Goal: Information Seeking & Learning: Learn about a topic

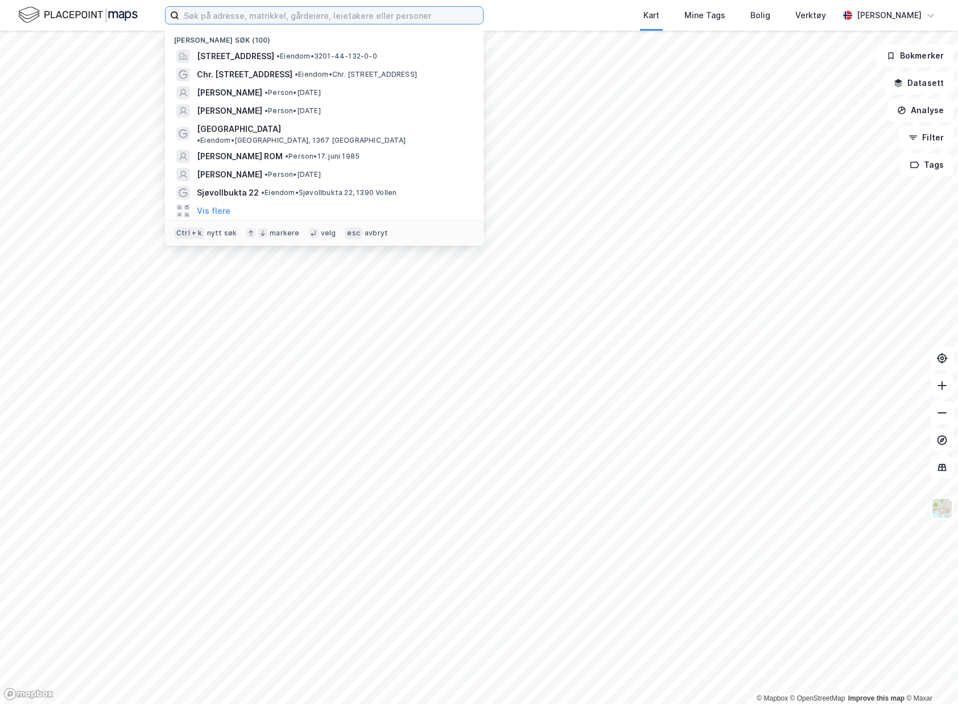
click at [262, 18] on input at bounding box center [331, 15] width 304 height 17
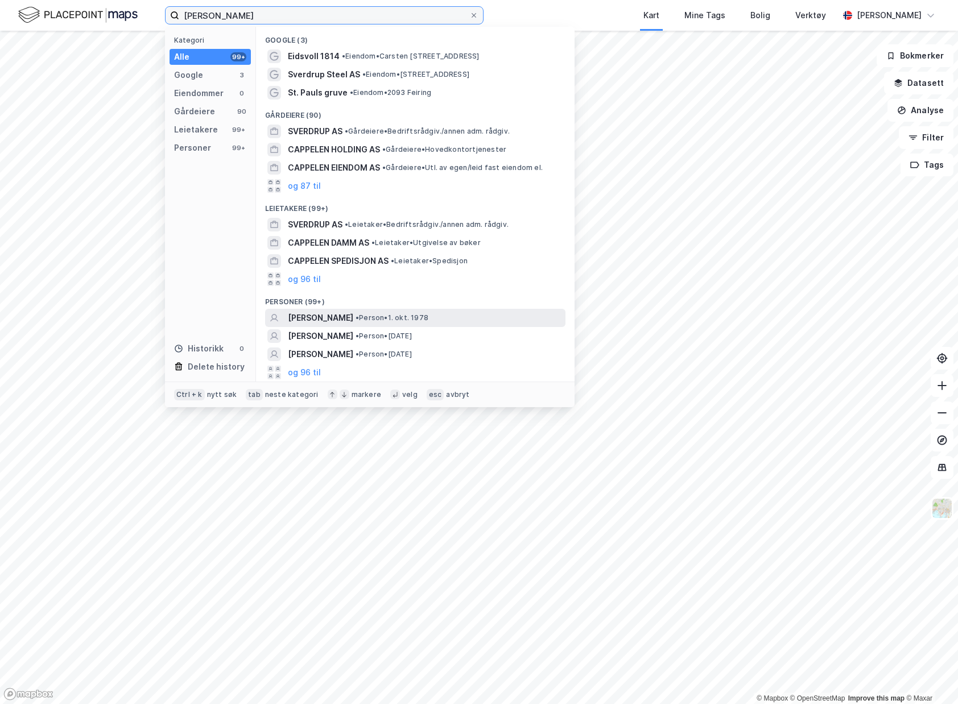
type input "[PERSON_NAME]"
click at [353, 316] on span "[PERSON_NAME]" at bounding box center [320, 318] width 65 height 14
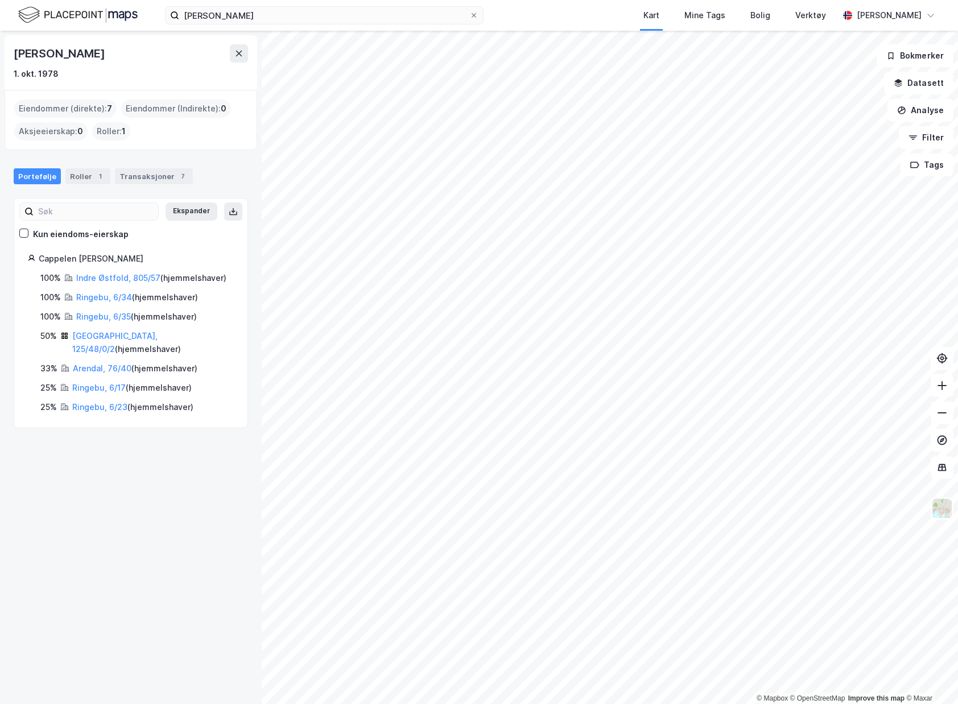
click at [109, 329] on div "[GEOGRAPHIC_DATA], 125/48/0/2 ( hjemmelshaver )" at bounding box center [153, 342] width 162 height 27
click at [107, 333] on link "[GEOGRAPHIC_DATA], 125/48/0/2" at bounding box center [114, 342] width 85 height 23
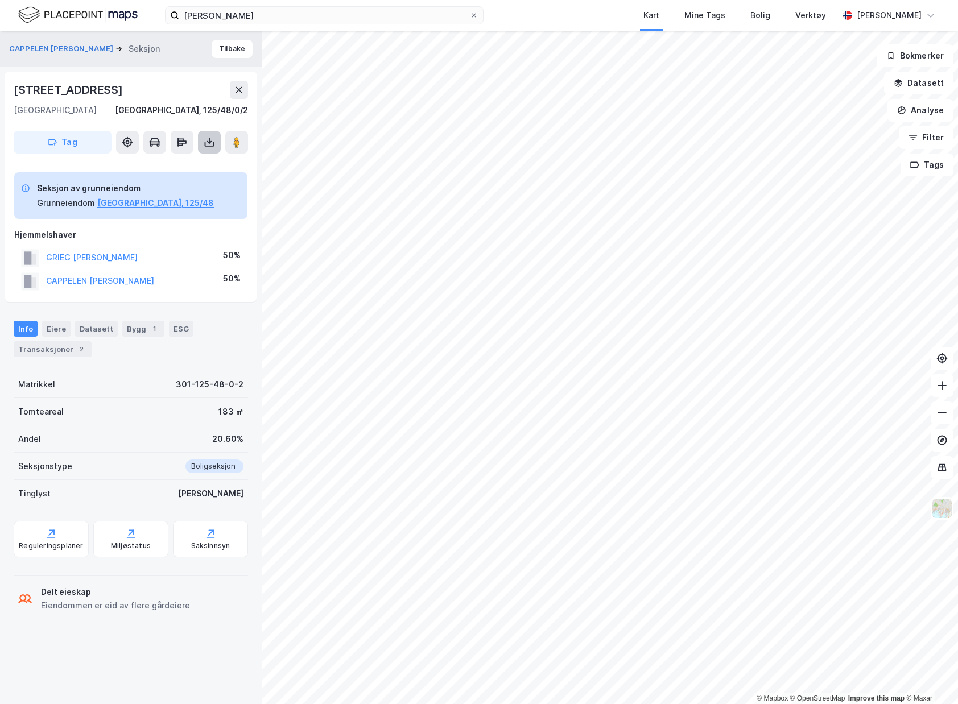
click at [212, 142] on icon at bounding box center [209, 142] width 11 height 11
click at [198, 160] on div "Last ned grunnbok" at bounding box center [160, 165] width 121 height 18
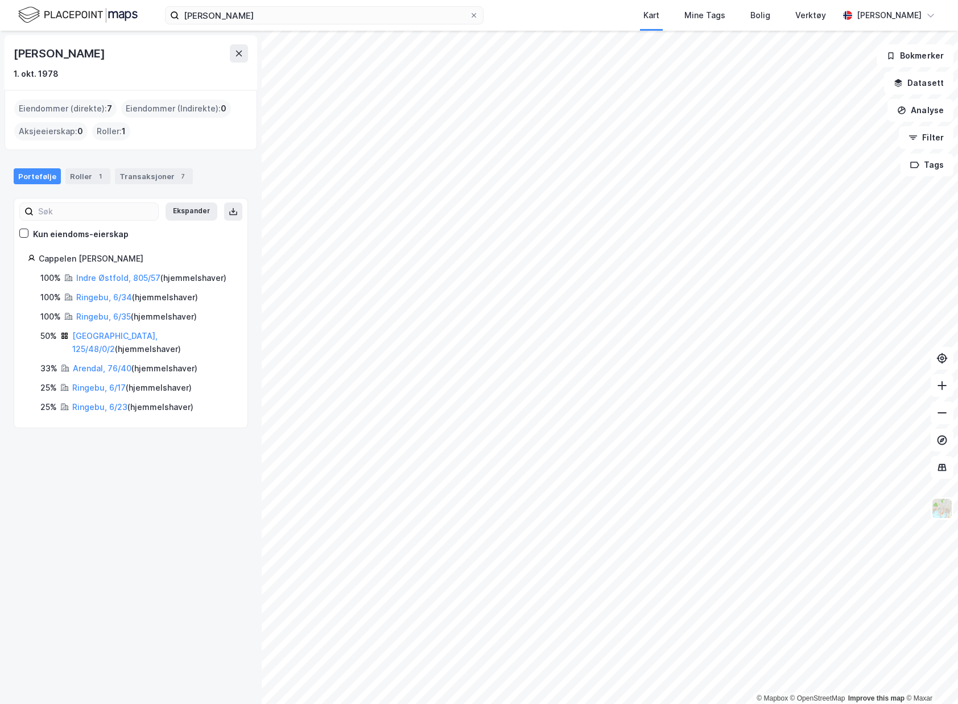
click at [108, 283] on div "Indre Østfold, 805/57 ( hjemmelshaver )" at bounding box center [151, 278] width 150 height 14
click at [109, 282] on link "Indre Østfold, 805/57" at bounding box center [118, 278] width 84 height 10
click at [106, 298] on link "Ringebu, 6/34" at bounding box center [104, 297] width 56 height 10
click at [101, 312] on link "Ringebu, 6/35" at bounding box center [103, 317] width 55 height 10
click at [110, 363] on link "Arendal, 76/40" at bounding box center [102, 368] width 59 height 10
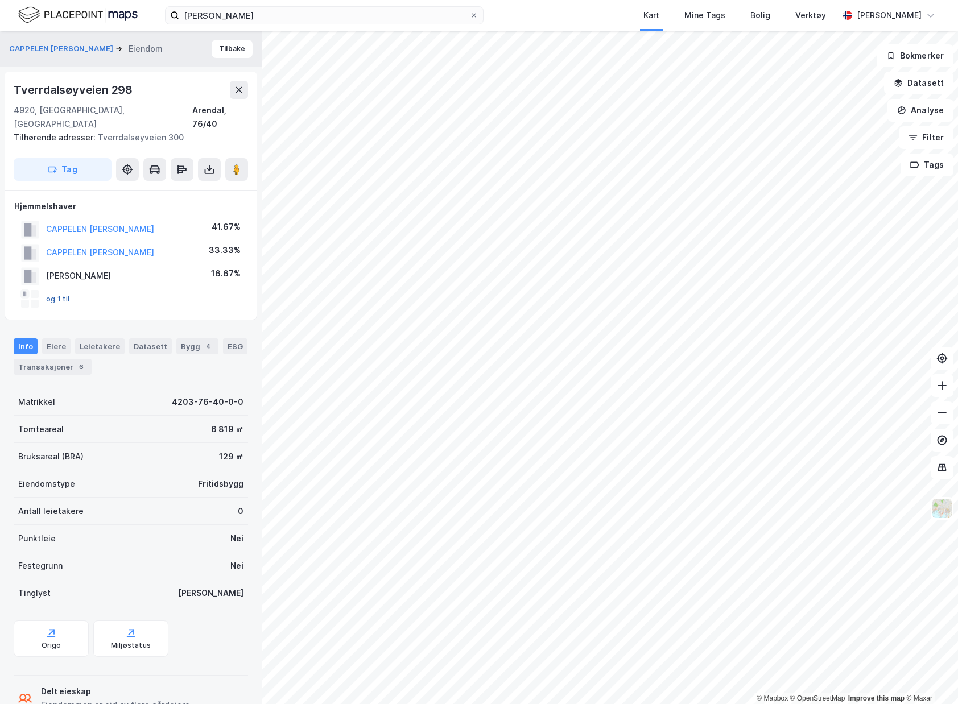
click at [68, 291] on div "og 1 til" at bounding box center [45, 299] width 49 height 18
click at [0, 0] on button "og 1 til" at bounding box center [0, 0] width 0 height 0
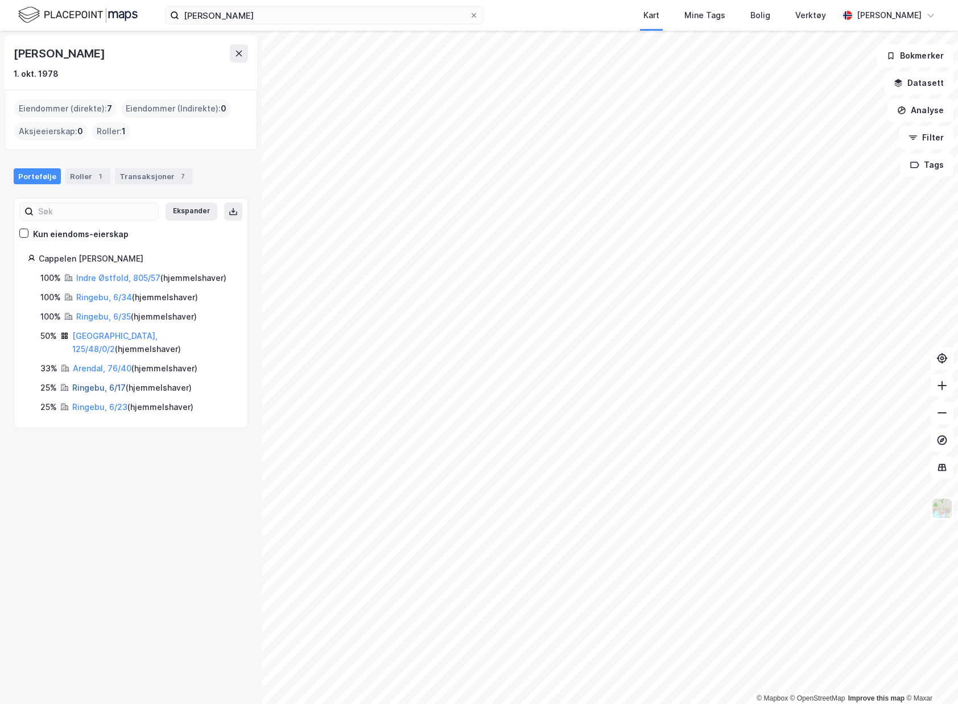
click at [90, 383] on link "Ringebu, 6/17" at bounding box center [98, 388] width 53 height 10
click at [97, 363] on link "Arendal, 76/40" at bounding box center [102, 368] width 59 height 10
click at [149, 180] on div "Transaksjoner 7" at bounding box center [154, 176] width 78 height 16
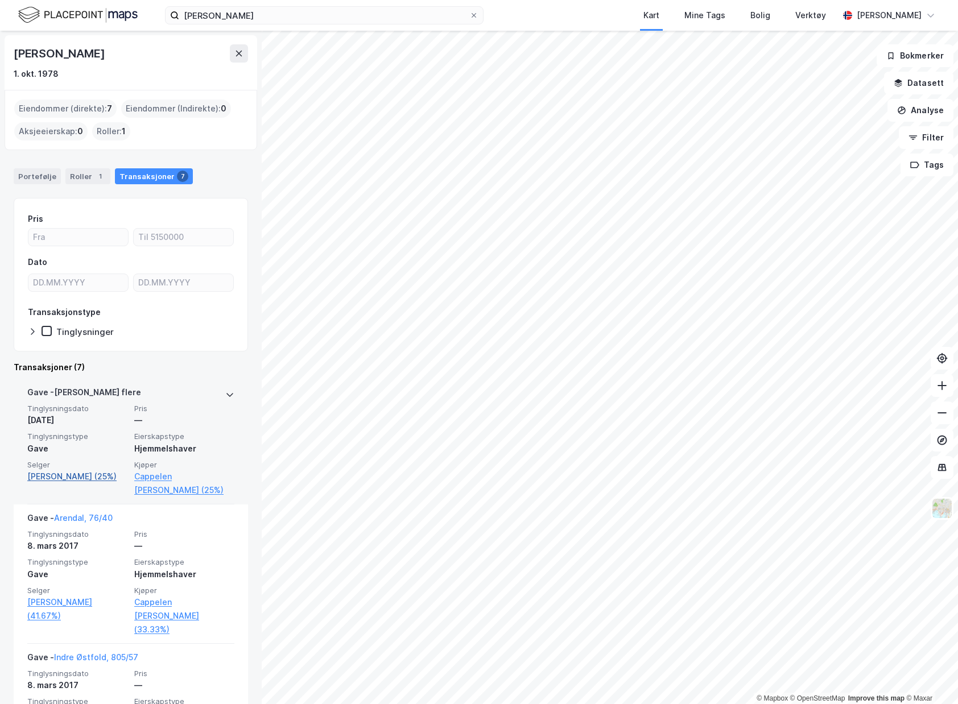
click at [102, 483] on link "Sverdrup Harald Ulrik (25%)" at bounding box center [77, 477] width 100 height 14
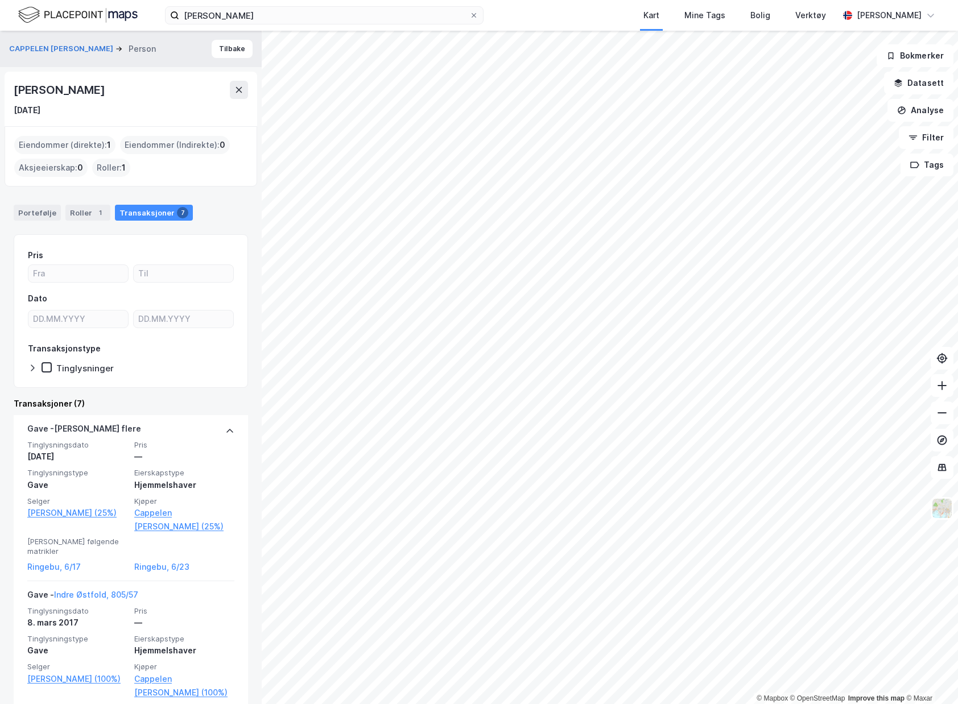
drag, startPoint x: 11, startPoint y: 93, endPoint x: 131, endPoint y: 86, distance: 120.2
click at [131, 86] on div "Harald Ulrik Sverdrup 31. mars 1943" at bounding box center [131, 99] width 253 height 55
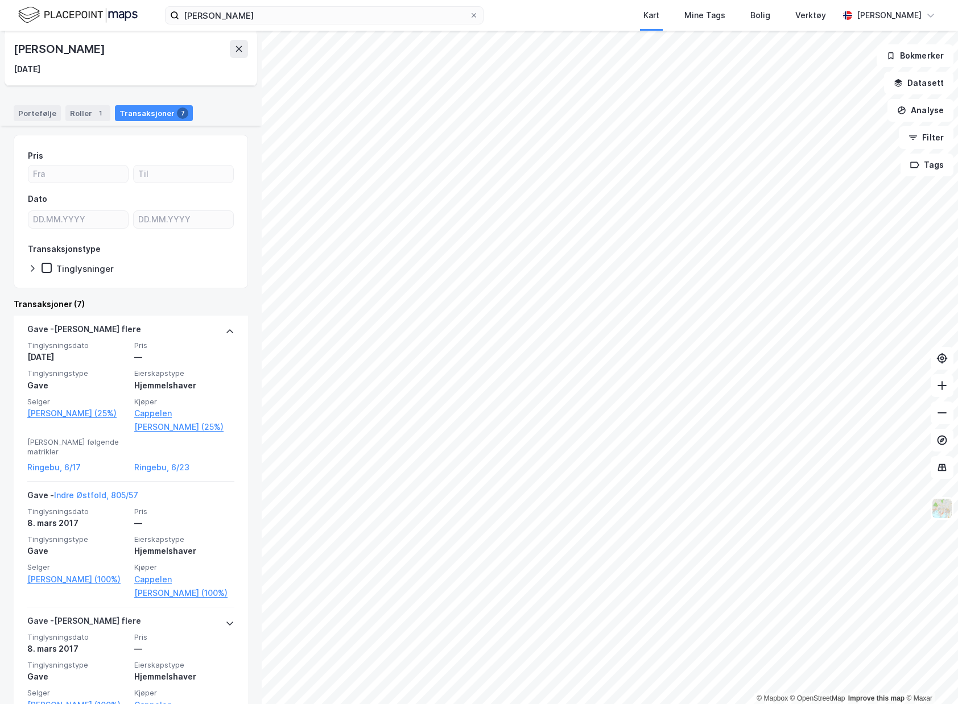
scroll to position [114, 0]
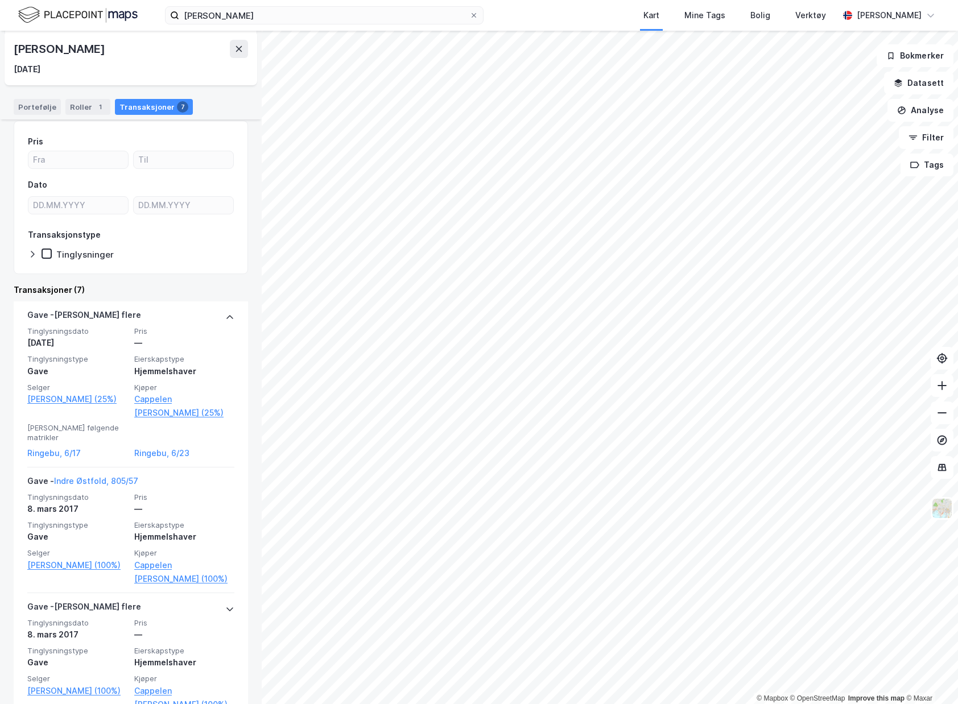
copy div "Harald Ulrik Sverdrup"
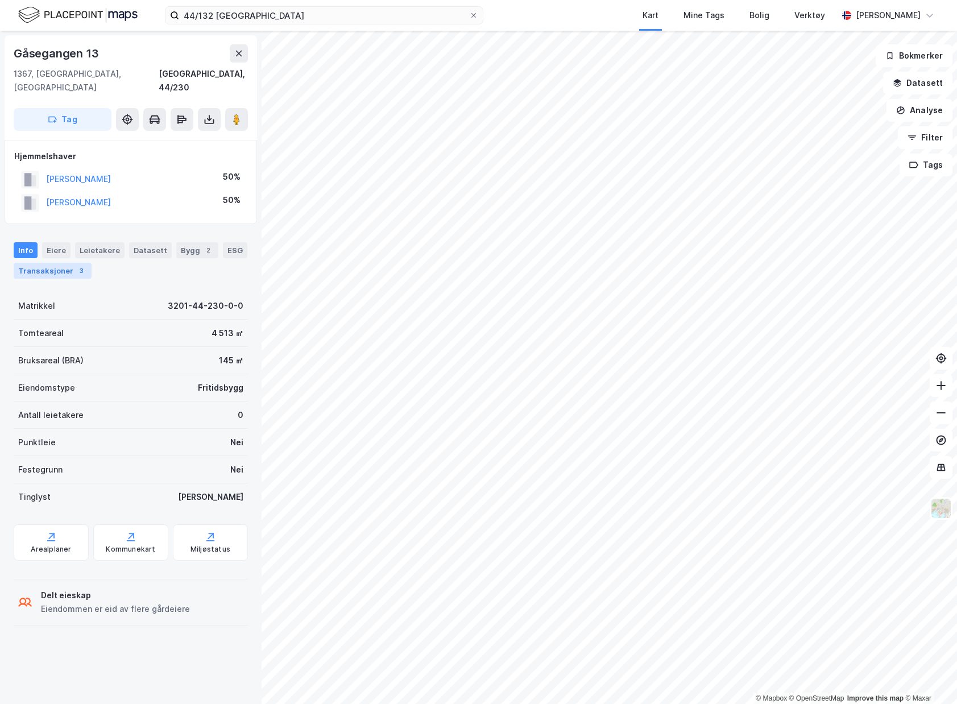
click at [59, 263] on div "Transaksjoner 3" at bounding box center [53, 271] width 78 height 16
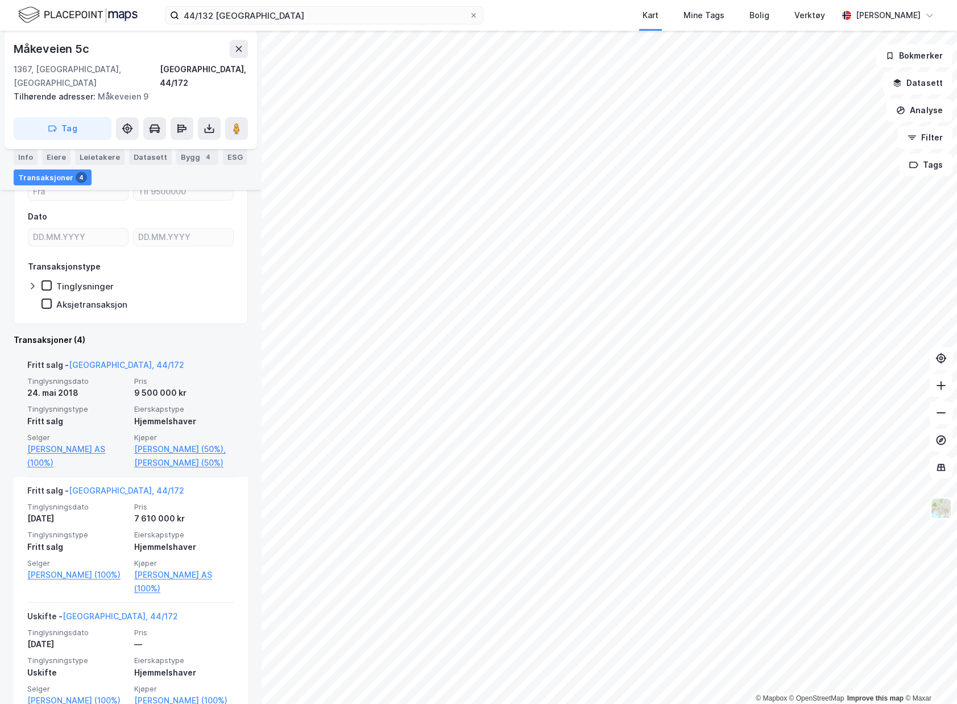
scroll to position [171, 0]
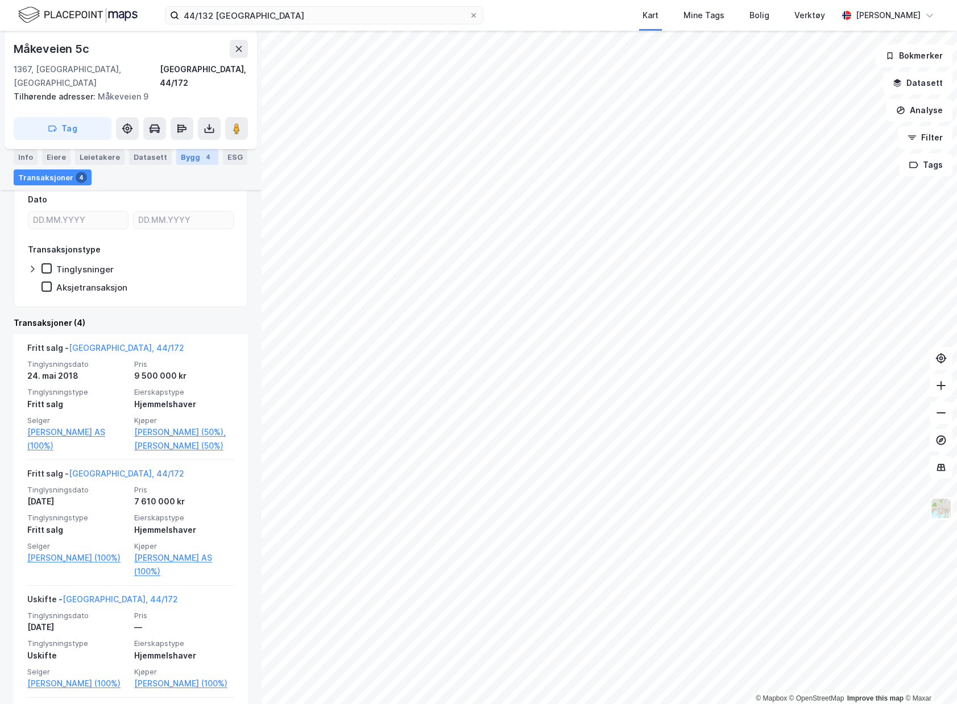
click at [189, 158] on div "Bygg 4" at bounding box center [197, 157] width 42 height 16
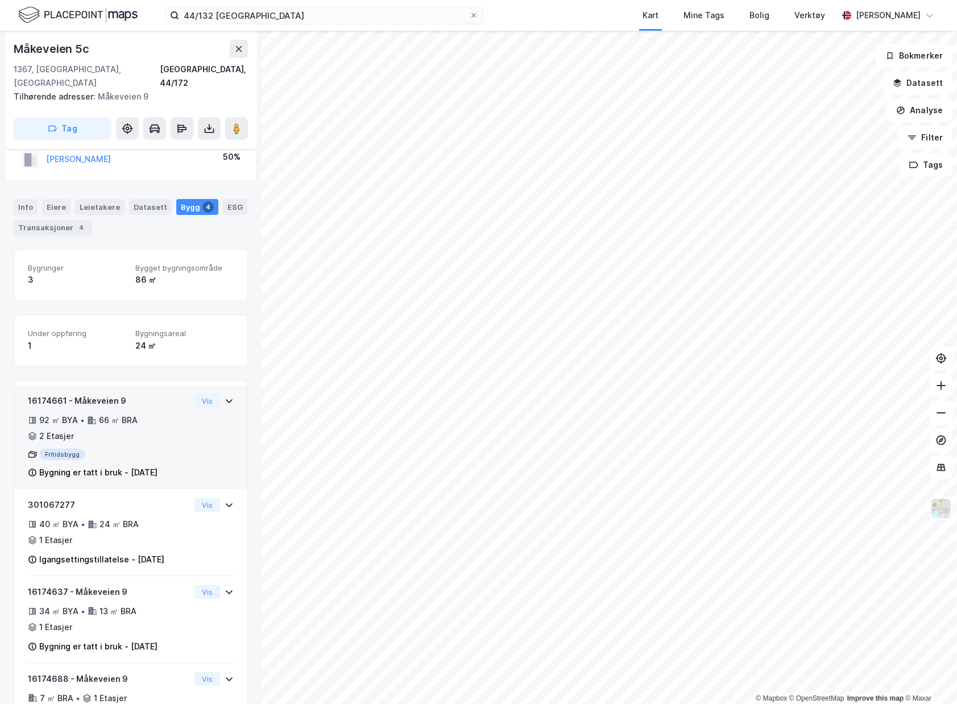
scroll to position [92, 0]
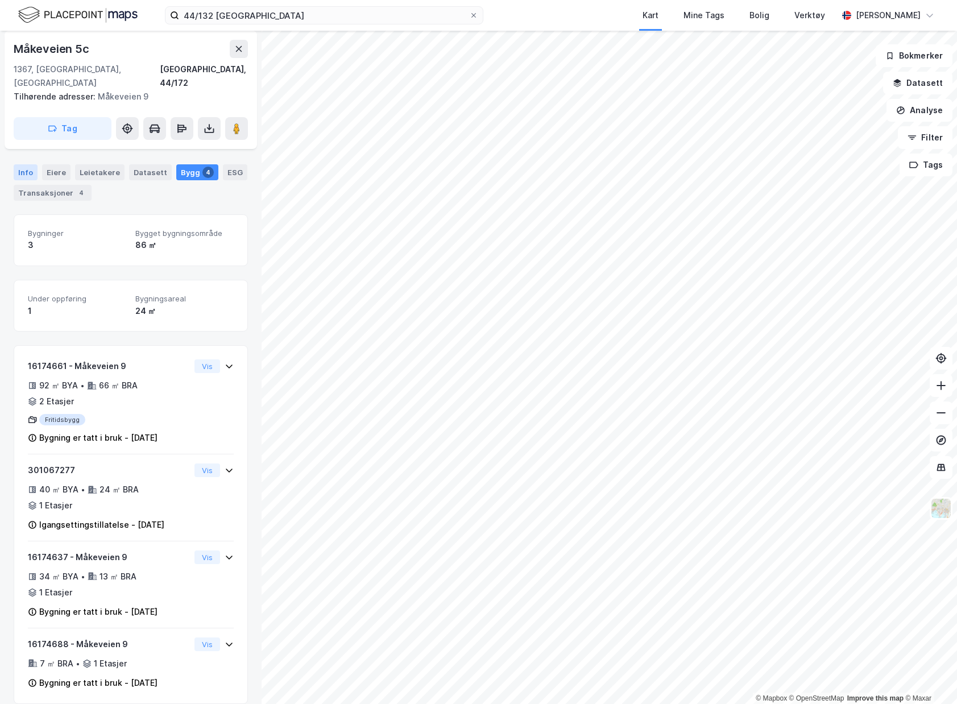
click at [16, 164] on div "Info" at bounding box center [26, 172] width 24 height 16
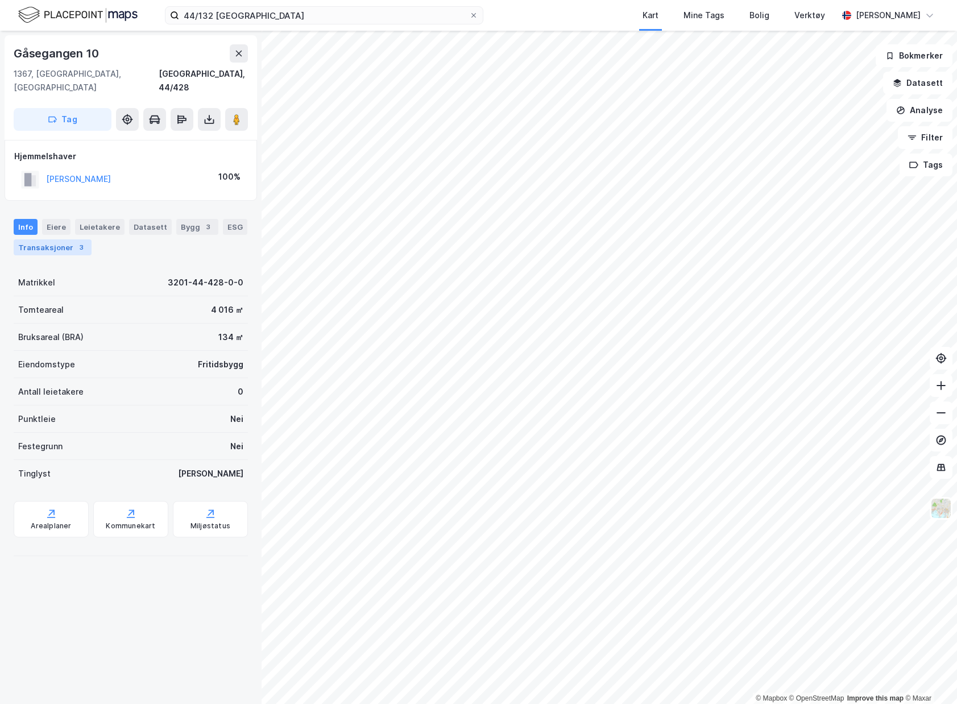
click at [62, 239] on div "Transaksjoner 3" at bounding box center [53, 247] width 78 height 16
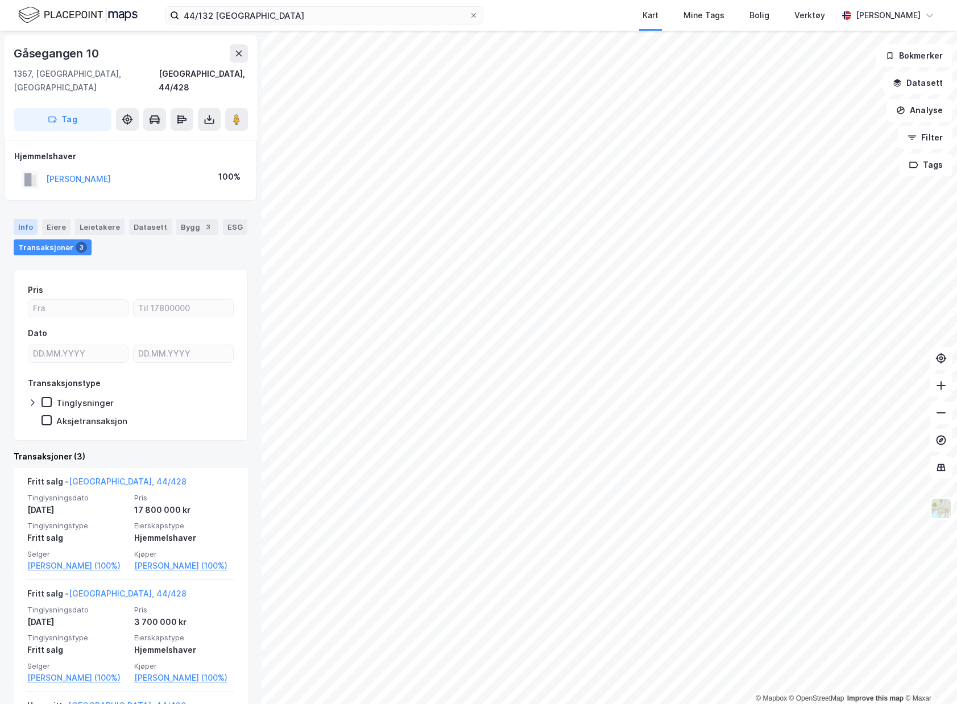
click at [24, 219] on div "Info" at bounding box center [26, 227] width 24 height 16
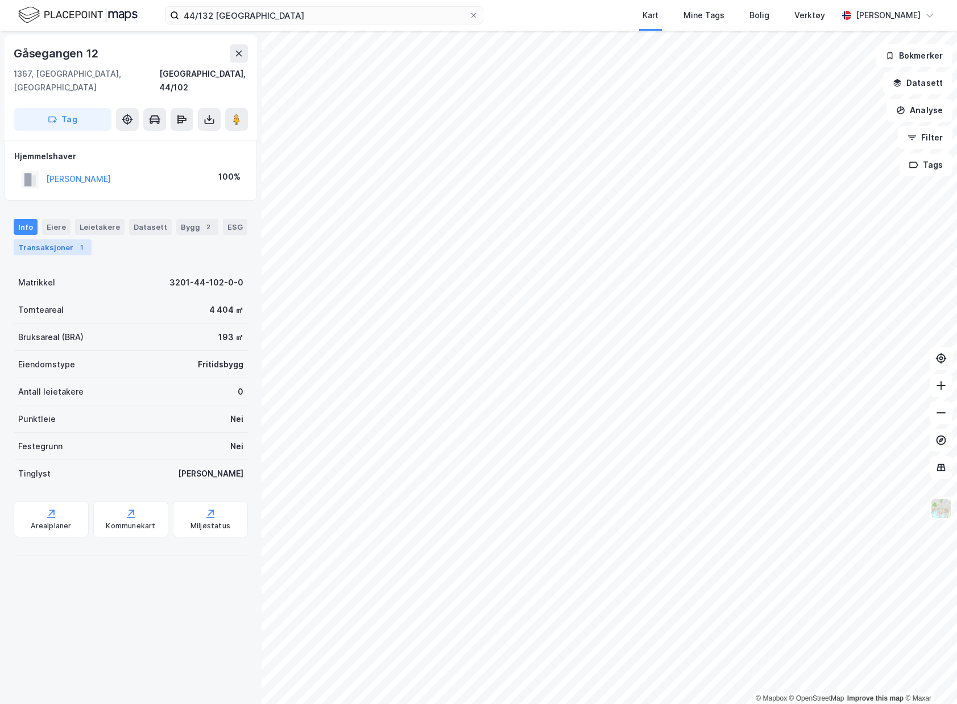
click at [76, 242] on div "1" at bounding box center [81, 247] width 11 height 11
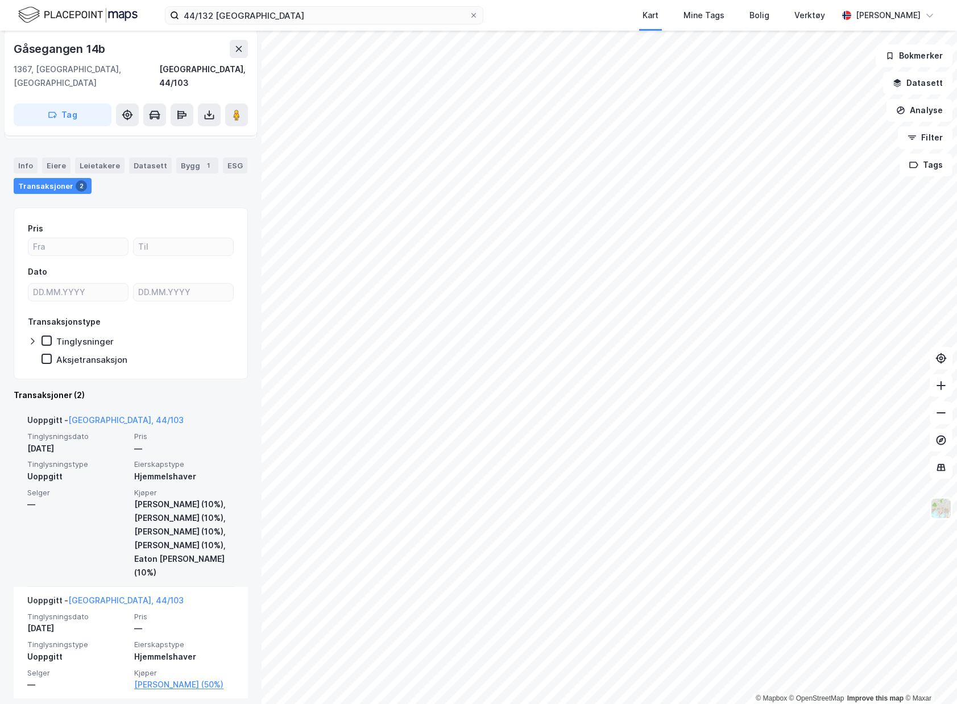
scroll to position [139, 0]
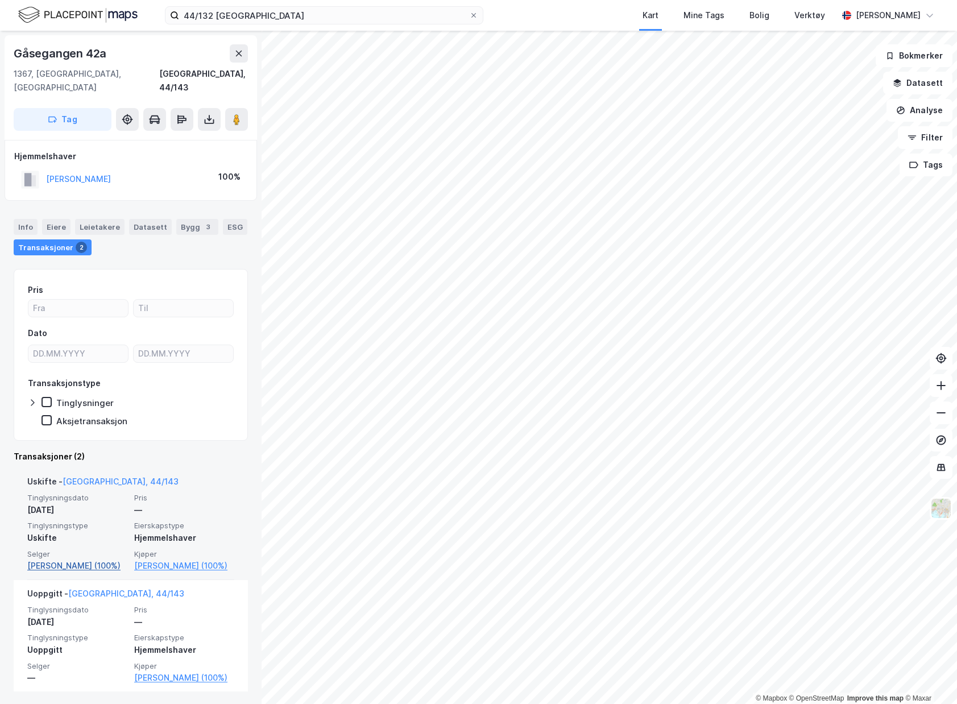
click at [88, 559] on link "[PERSON_NAME] (100%)" at bounding box center [77, 566] width 100 height 14
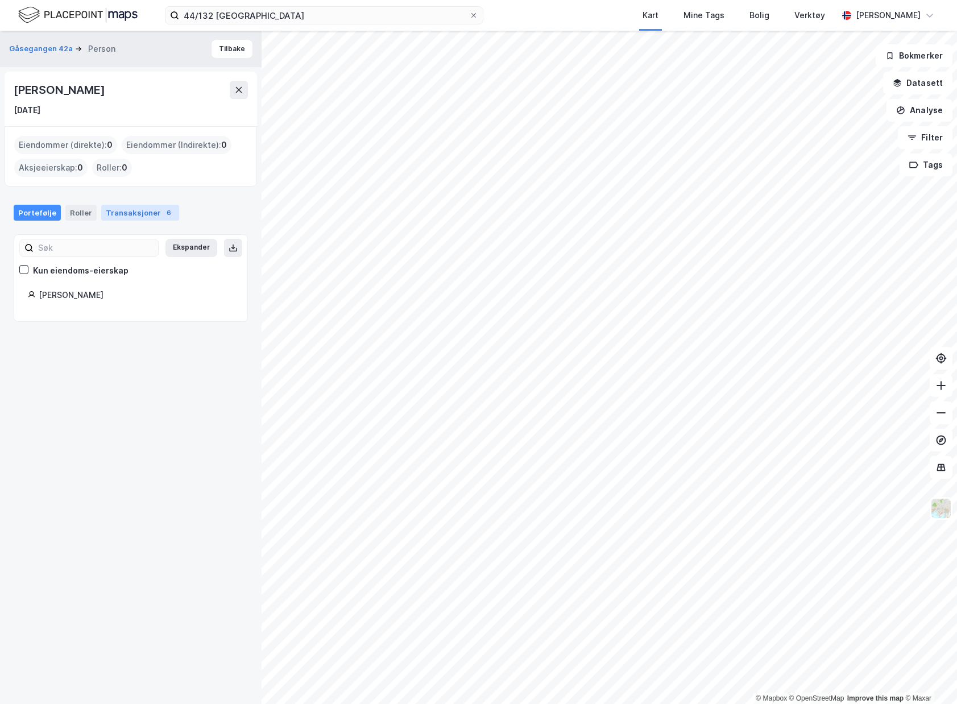
click at [123, 214] on div "Transaksjoner 6" at bounding box center [140, 213] width 78 height 16
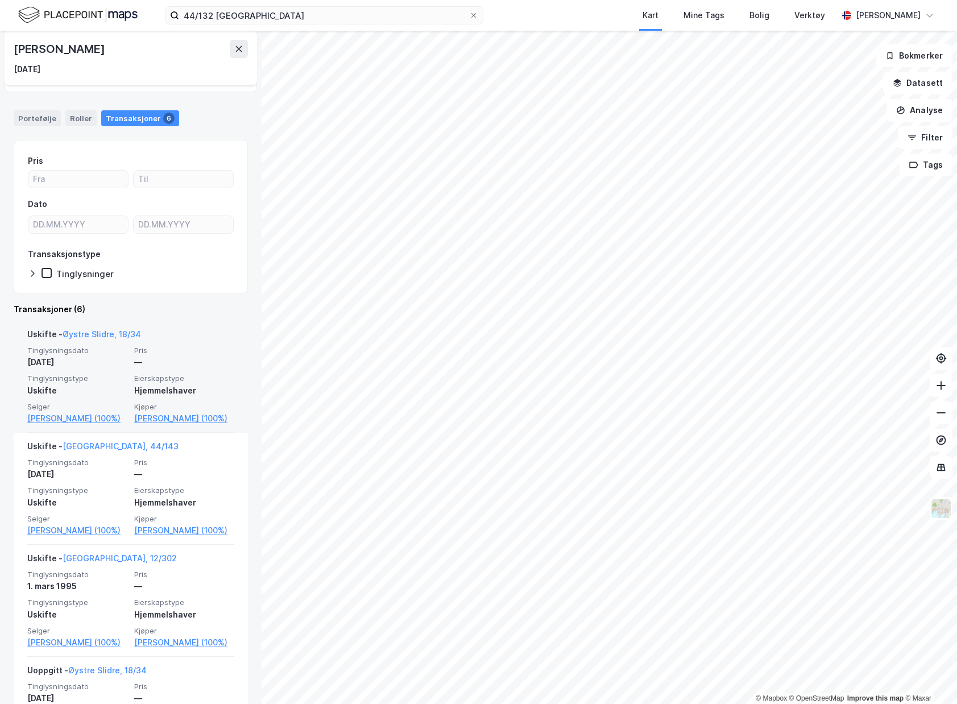
scroll to position [114, 0]
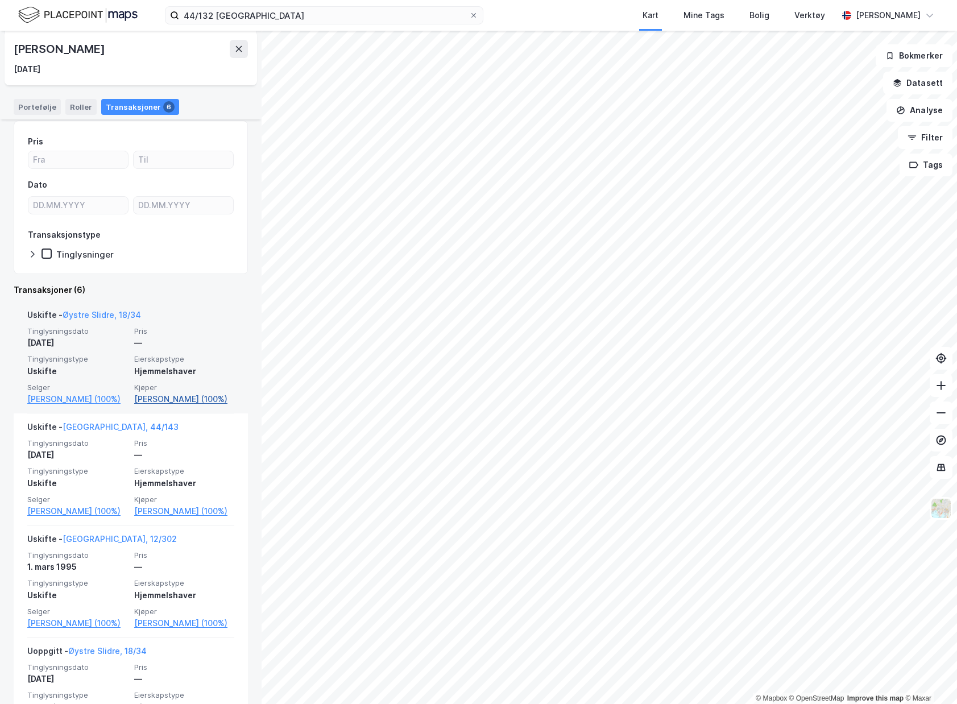
click at [181, 406] on link "[PERSON_NAME] (100%)" at bounding box center [184, 399] width 100 height 14
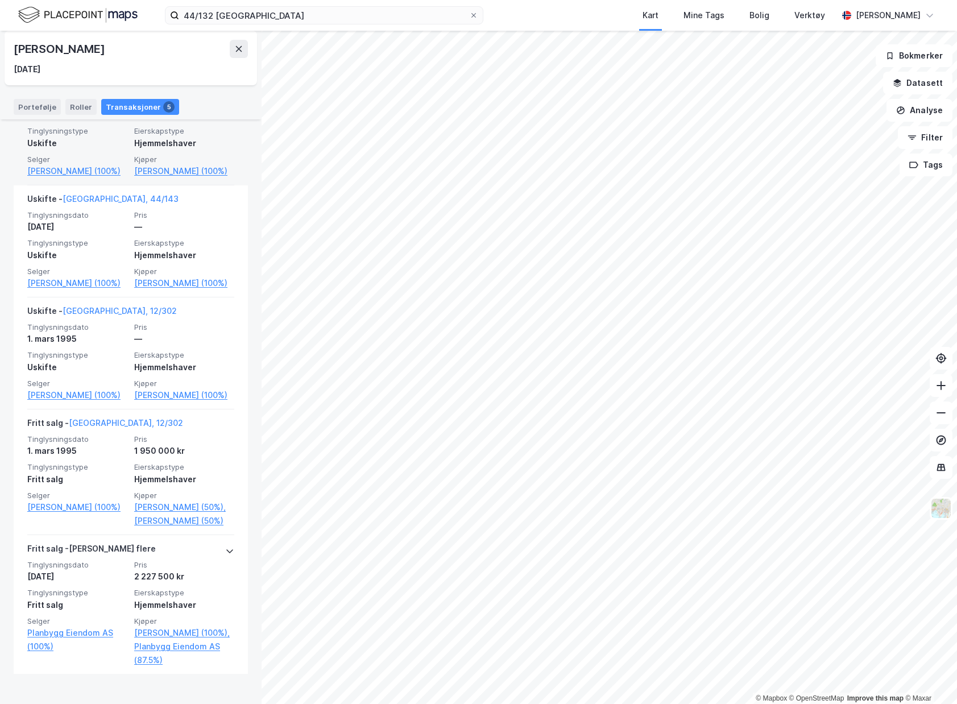
scroll to position [380, 0]
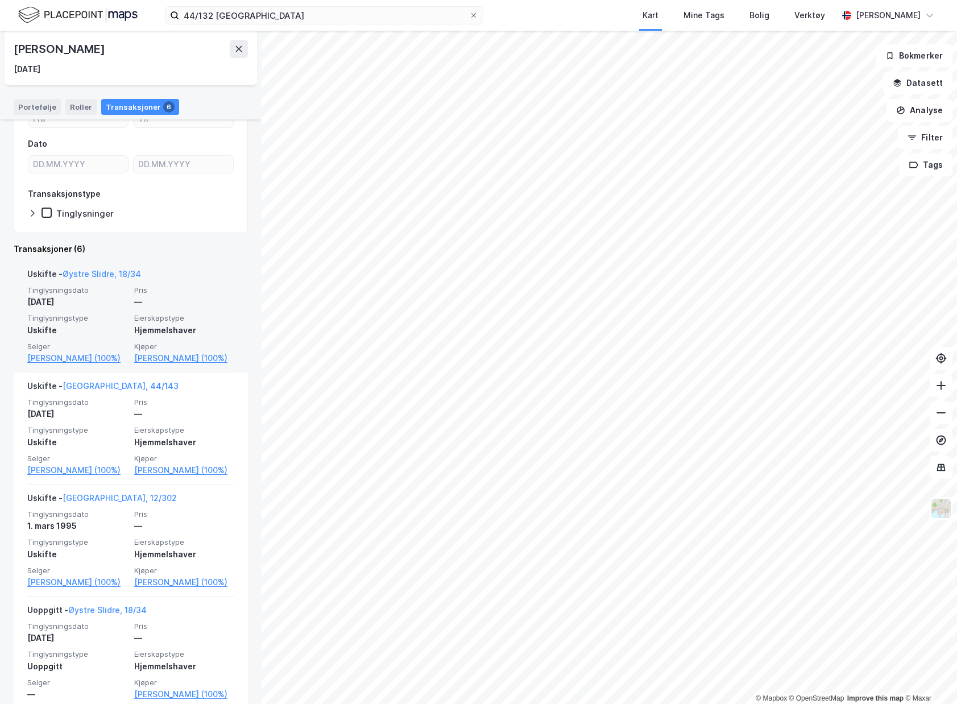
scroll to position [152, 0]
click at [174, 367] on link "[PERSON_NAME] (100%)" at bounding box center [184, 361] width 100 height 14
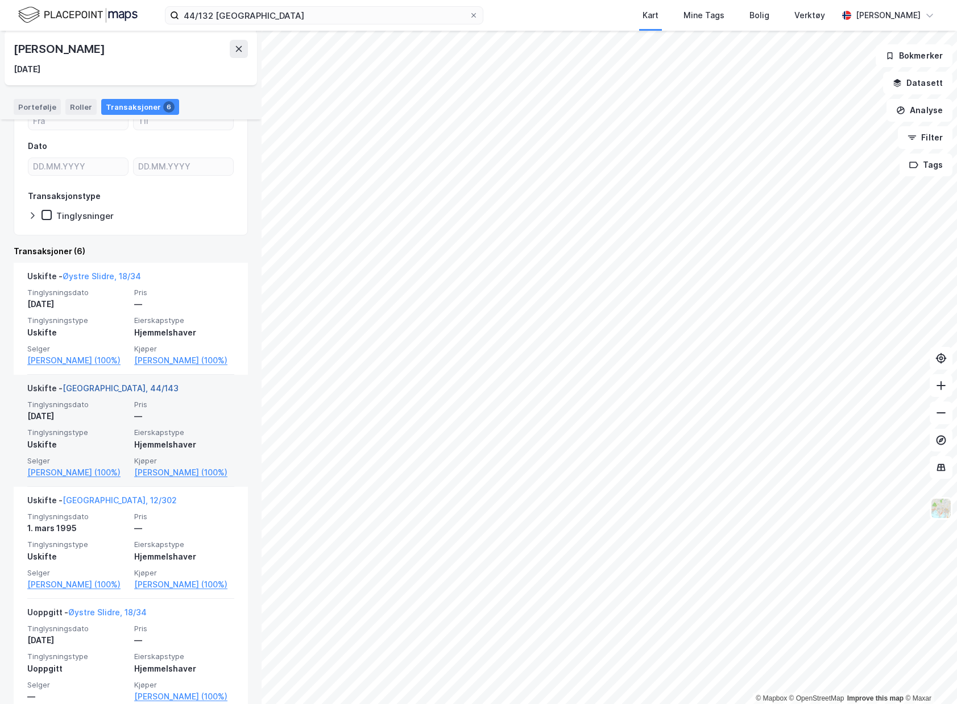
click at [110, 393] on link "[GEOGRAPHIC_DATA], 44/143" at bounding box center [121, 388] width 116 height 10
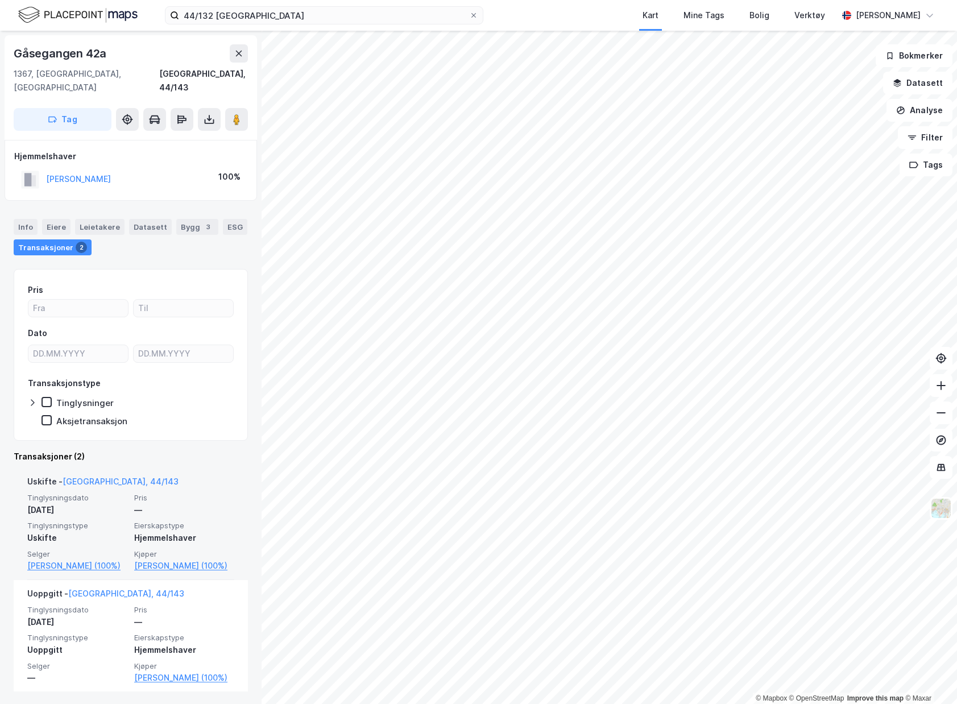
scroll to position [1, 0]
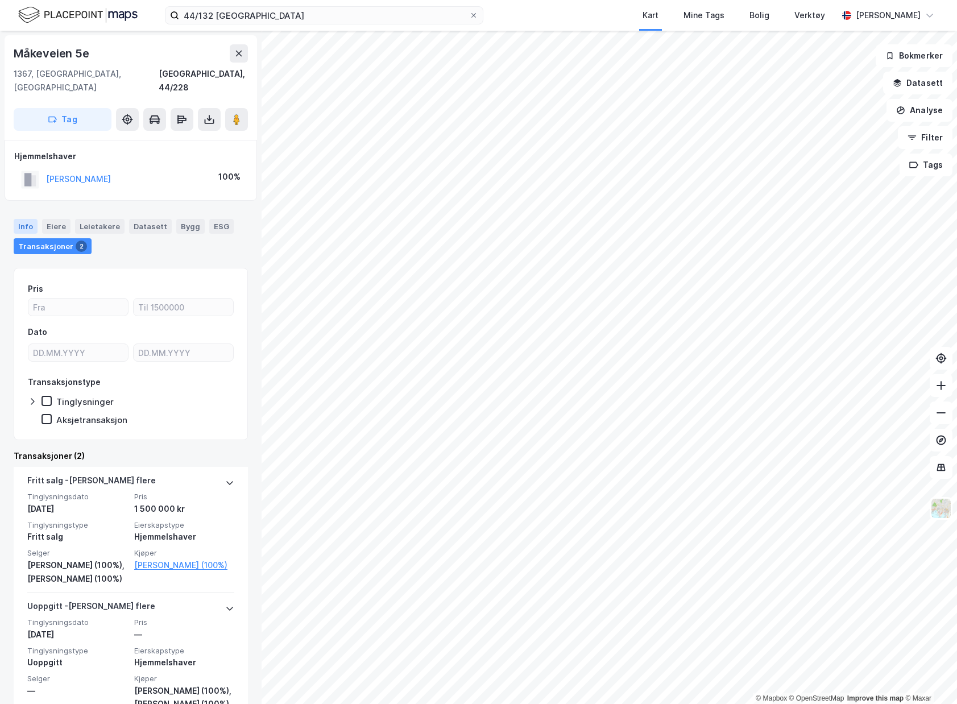
click at [31, 219] on div "Info" at bounding box center [26, 226] width 24 height 15
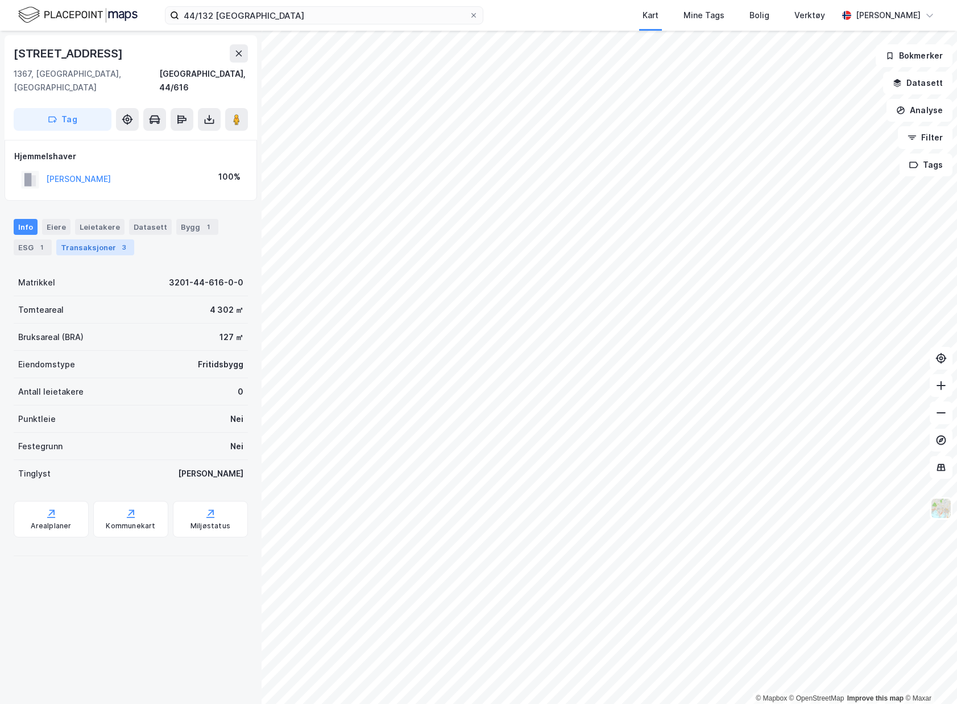
click at [84, 239] on div "Transaksjoner 3" at bounding box center [95, 247] width 78 height 16
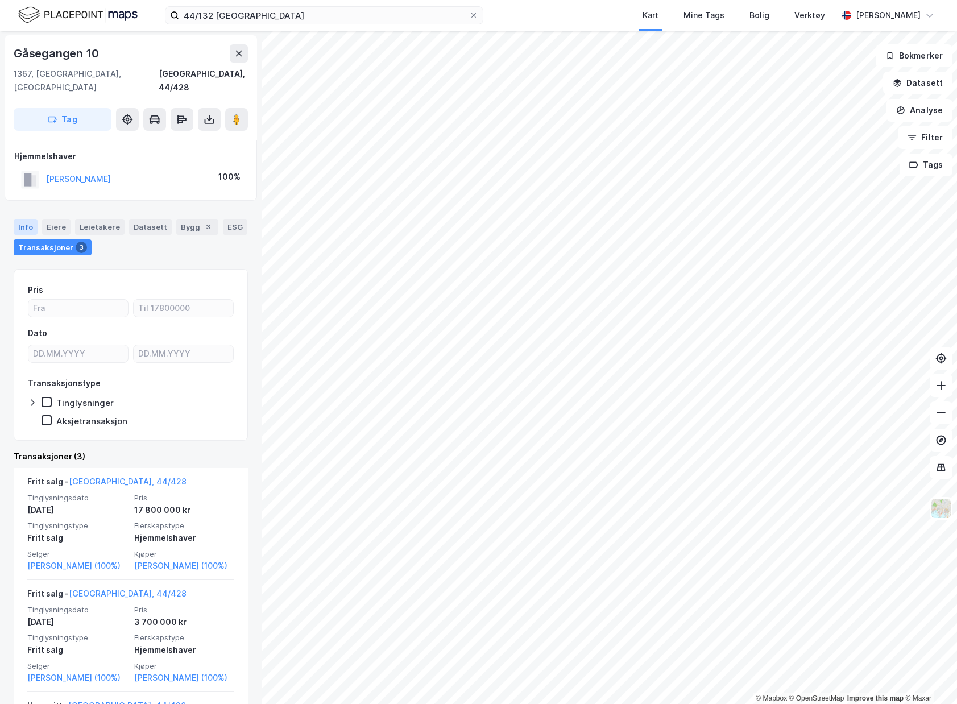
drag, startPoint x: 15, startPoint y: 204, endPoint x: 20, endPoint y: 207, distance: 6.2
click at [15, 205] on div "Info [PERSON_NAME] Datasett Bygg 3 ESG Transaksjoner 3" at bounding box center [131, 232] width 262 height 55
click at [28, 219] on div "Info" at bounding box center [26, 227] width 24 height 16
